Goal: Navigation & Orientation: Find specific page/section

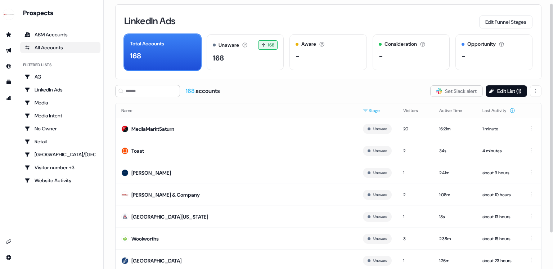
scroll to position [5, 0]
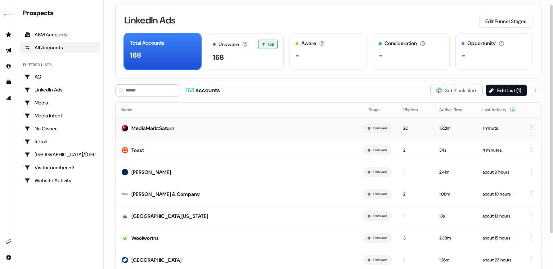
click at [286, 130] on td "MediaMarktSaturn" at bounding box center [237, 128] width 242 height 22
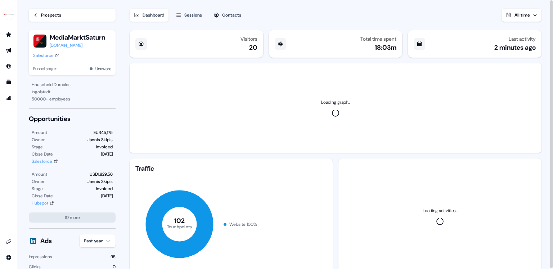
click at [79, 17] on link "Prospects" at bounding box center [72, 15] width 87 height 13
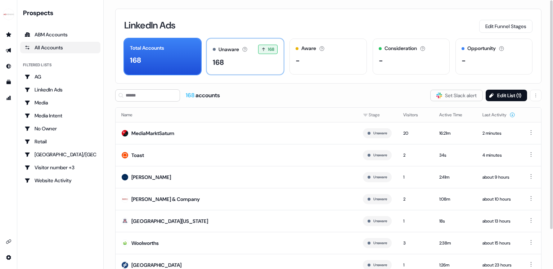
click at [227, 67] on div "168" at bounding box center [245, 62] width 65 height 11
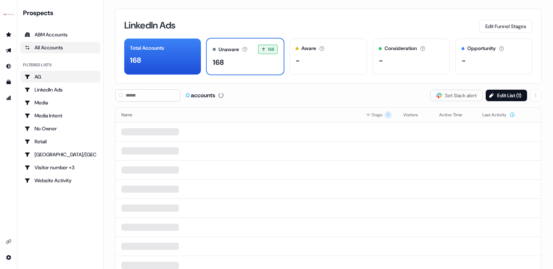
click at [65, 81] on link "AG" at bounding box center [60, 77] width 80 height 12
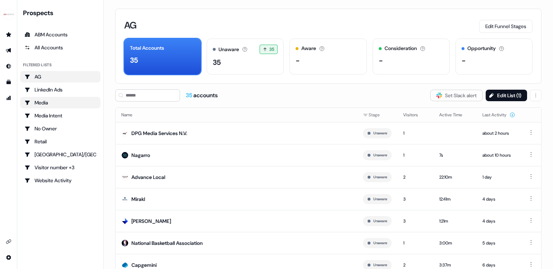
click at [60, 105] on div "Media" at bounding box center [60, 102] width 72 height 7
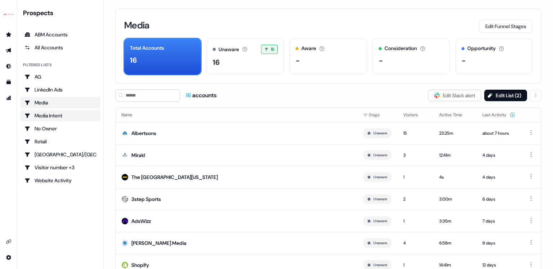
click at [57, 118] on div "Media Intent" at bounding box center [60, 115] width 72 height 7
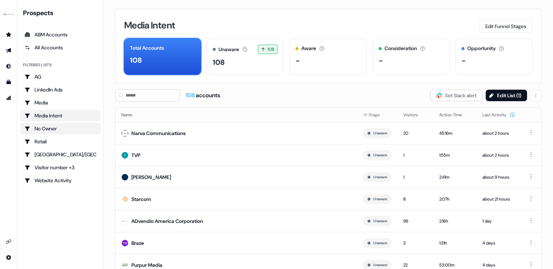
click at [54, 129] on div "No Owner" at bounding box center [60, 128] width 72 height 7
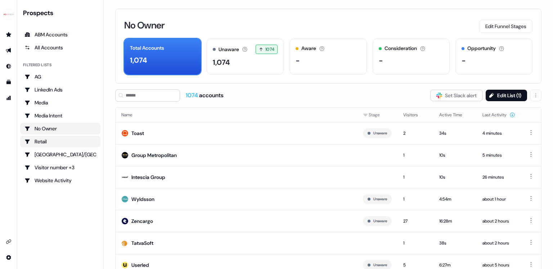
click at [50, 139] on div "Retail" at bounding box center [60, 141] width 72 height 7
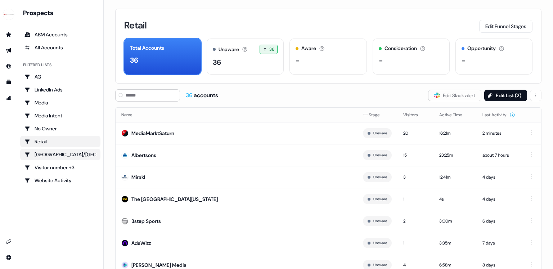
click at [48, 149] on link "[GEOGRAPHIC_DATA]/[GEOGRAPHIC_DATA]" at bounding box center [60, 155] width 80 height 12
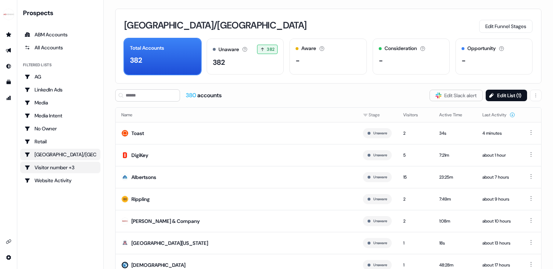
click at [57, 165] on div "Visitor number +3" at bounding box center [60, 167] width 72 height 7
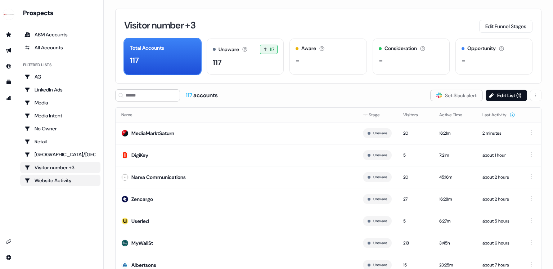
click at [57, 176] on link "Website Activity" at bounding box center [60, 181] width 80 height 12
